Goal: Task Accomplishment & Management: Manage account settings

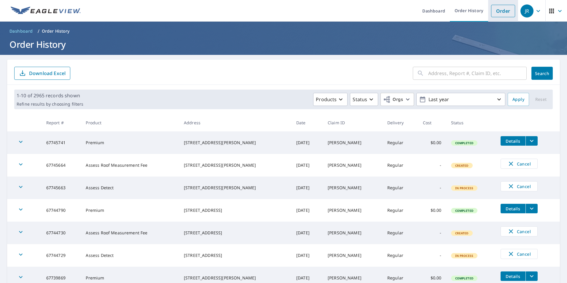
click at [502, 14] on link "Order" at bounding box center [503, 11] width 24 height 12
